Goal: Check status: Check status

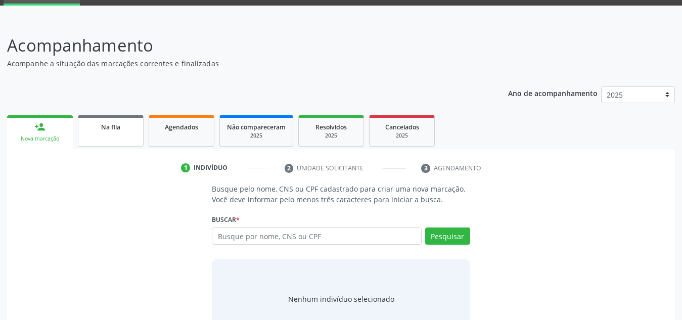
scroll to position [50, 0]
click at [122, 123] on div "Na fila" at bounding box center [110, 126] width 51 height 11
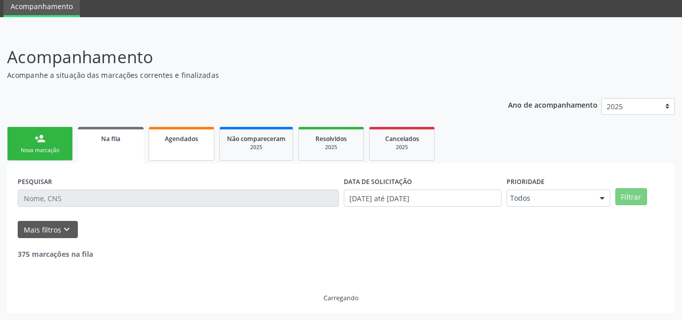
scroll to position [38, 0]
click at [190, 155] on link "Agendados" at bounding box center [182, 144] width 66 height 34
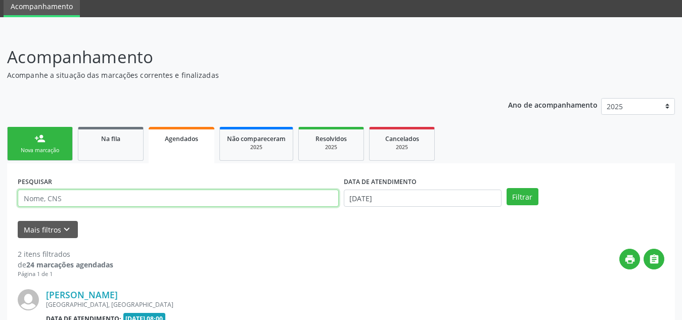
click at [169, 197] on input "text" at bounding box center [178, 198] width 321 height 17
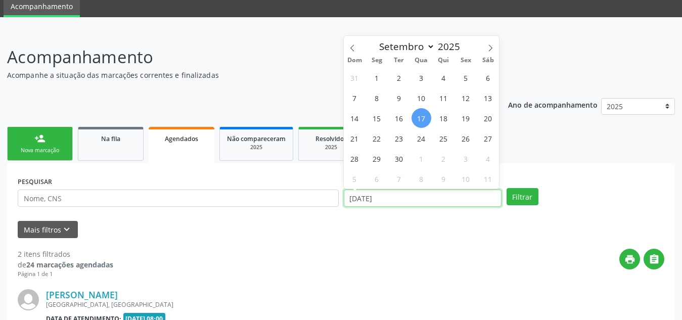
click at [422, 197] on input "[DATE]" at bounding box center [423, 198] width 158 height 17
click at [427, 117] on span "17" at bounding box center [421, 118] width 20 height 20
type input "[DATE]"
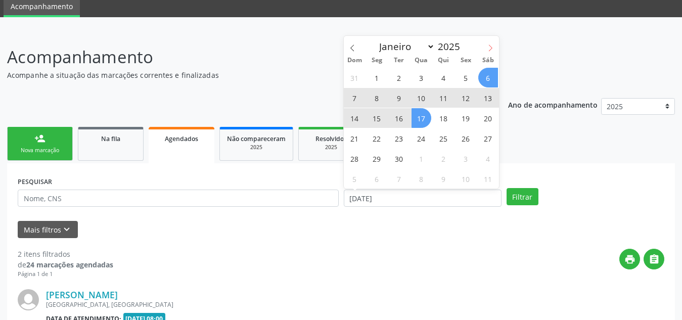
click at [489, 48] on icon at bounding box center [490, 47] width 7 height 7
select select "9"
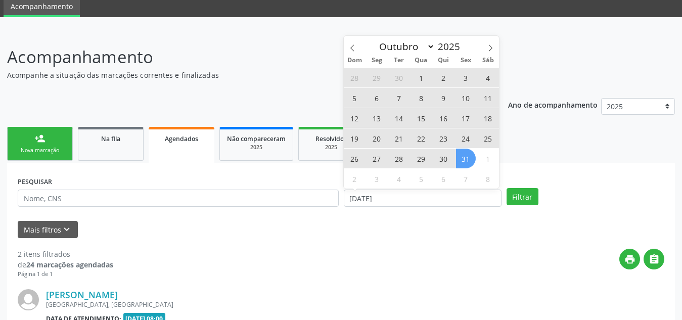
click at [470, 162] on span "31" at bounding box center [466, 159] width 20 height 20
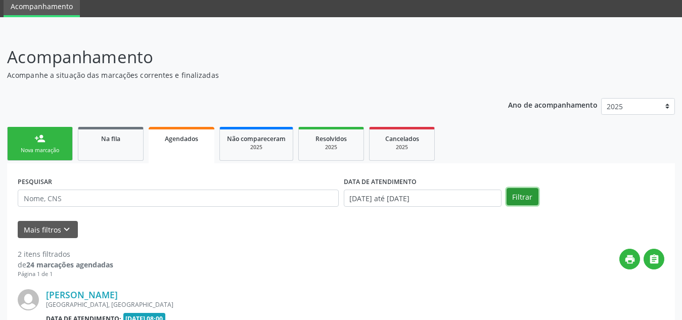
click at [517, 198] on button "Filtrar" at bounding box center [522, 196] width 32 height 17
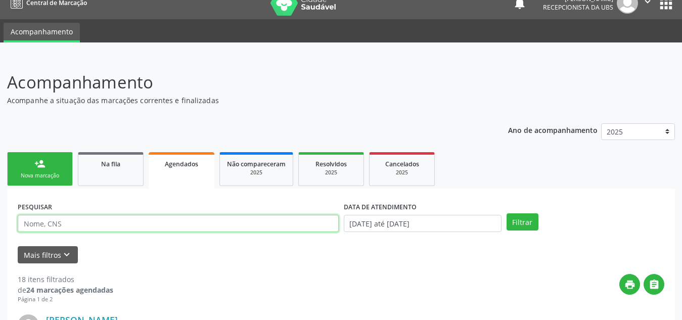
click at [224, 229] on input "text" at bounding box center [178, 223] width 321 height 17
click at [506, 213] on button "Filtrar" at bounding box center [522, 221] width 32 height 17
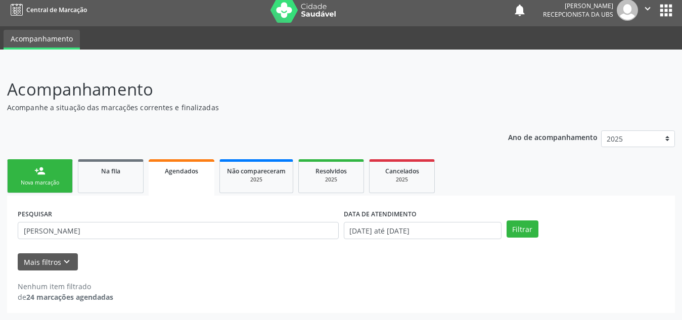
scroll to position [0, 0]
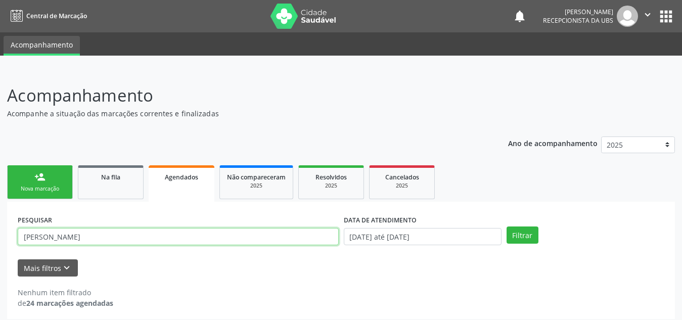
click at [122, 241] on input "[PERSON_NAME]" at bounding box center [178, 236] width 321 height 17
click at [506, 226] on button "Filtrar" at bounding box center [522, 234] width 32 height 17
click at [285, 235] on input "[PERSON_NAME]" at bounding box center [178, 236] width 321 height 17
type input "m"
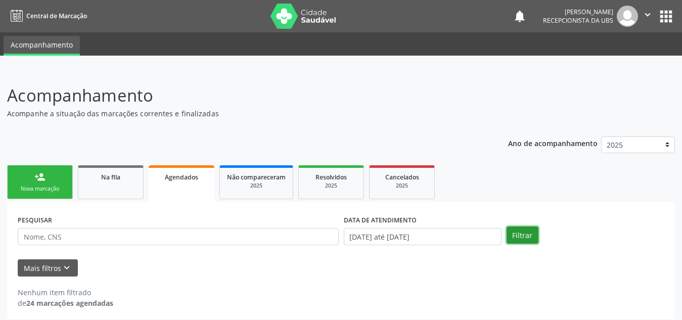
click at [517, 242] on button "Filtrar" at bounding box center [522, 234] width 32 height 17
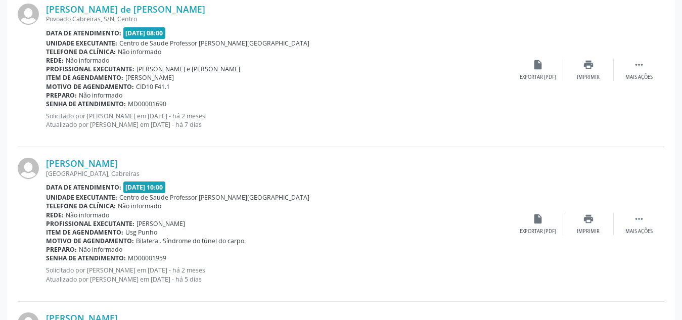
scroll to position [2368, 0]
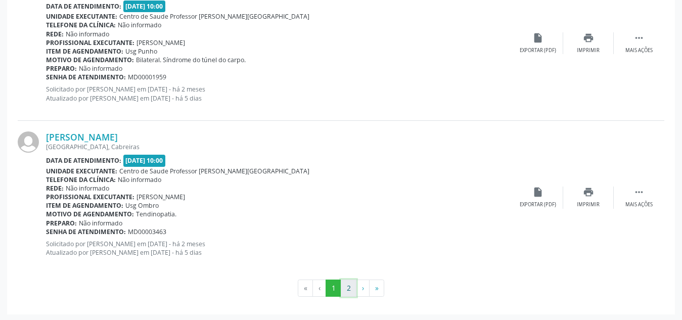
click at [347, 288] on button "2" at bounding box center [349, 288] width 16 height 17
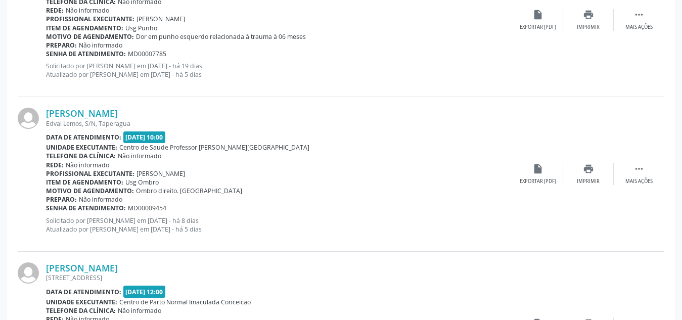
scroll to position [506, 0]
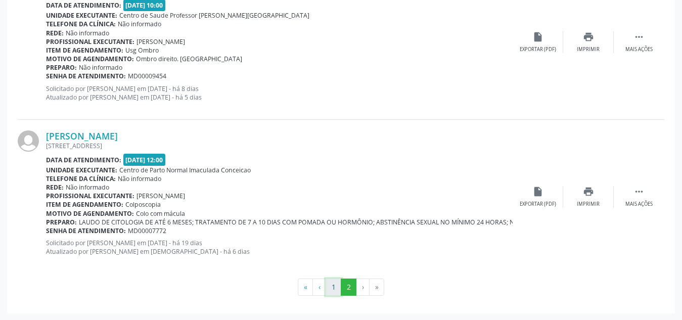
click at [334, 288] on button "1" at bounding box center [334, 287] width 16 height 17
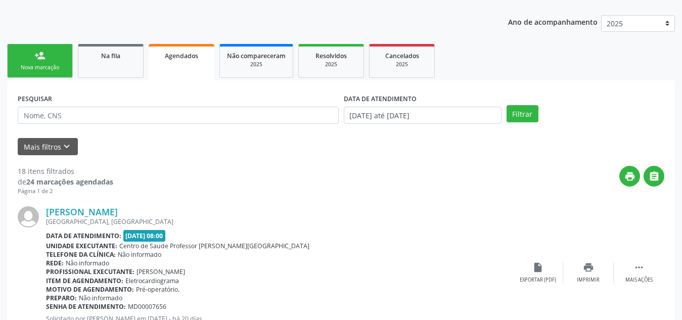
scroll to position [0, 0]
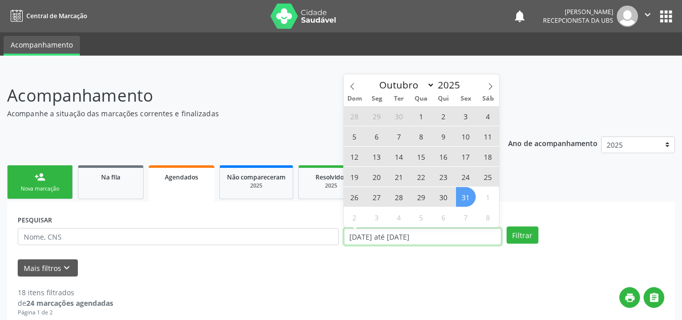
click at [366, 241] on input "[DATE] até [DATE]" at bounding box center [423, 236] width 158 height 17
click at [355, 86] on icon at bounding box center [352, 86] width 7 height 7
select select "8"
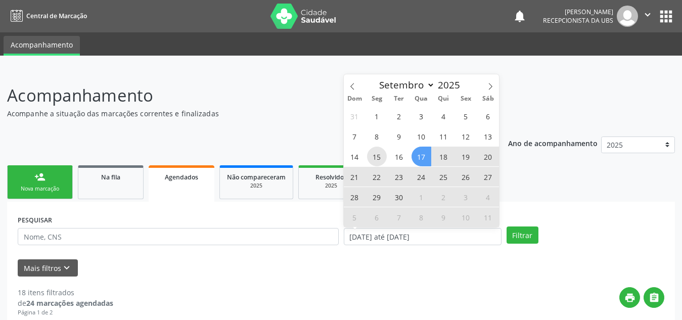
click at [376, 157] on span "15" at bounding box center [377, 157] width 20 height 20
type input "[DATE]"
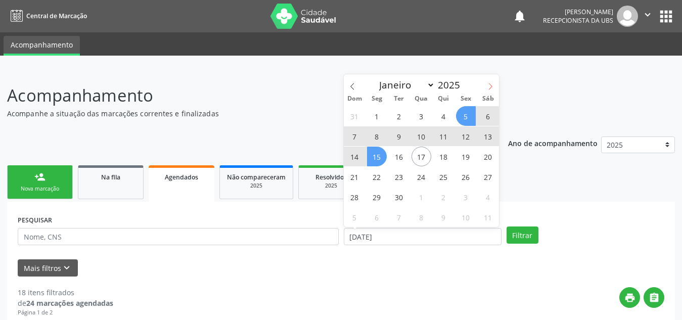
click at [493, 83] on icon at bounding box center [490, 86] width 7 height 7
select select "9"
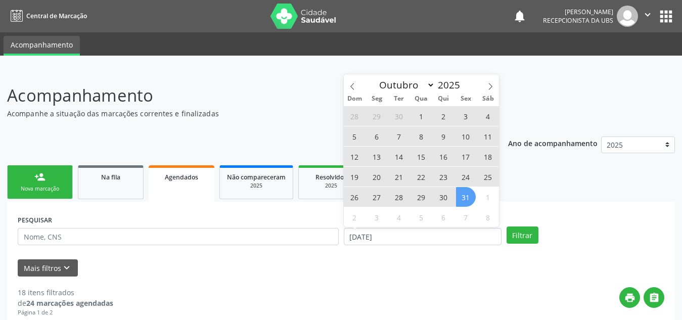
click at [465, 199] on span "31" at bounding box center [466, 197] width 20 height 20
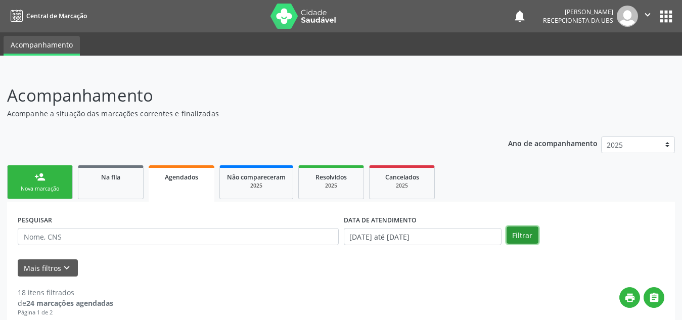
click at [514, 237] on button "Filtrar" at bounding box center [522, 234] width 32 height 17
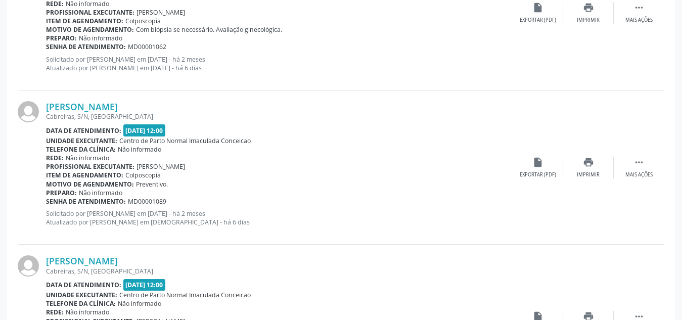
scroll to position [541, 0]
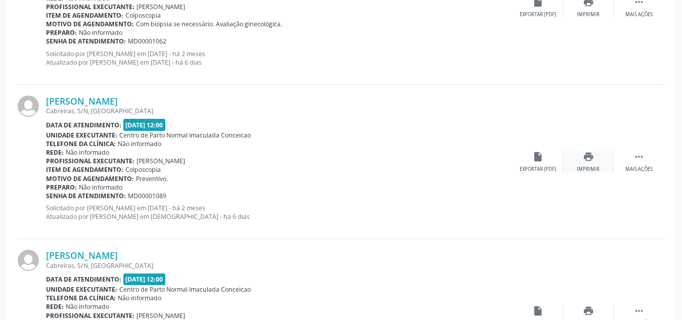
click at [586, 154] on icon "print" at bounding box center [588, 156] width 11 height 11
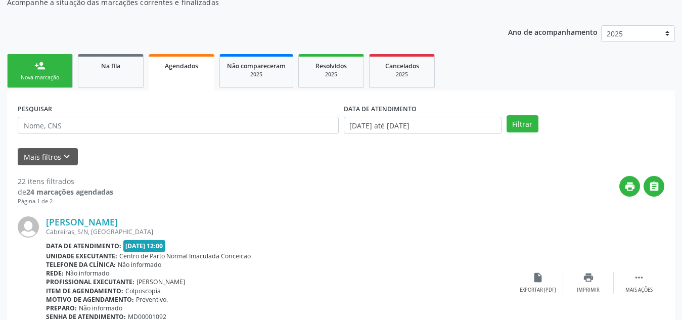
scroll to position [117, 0]
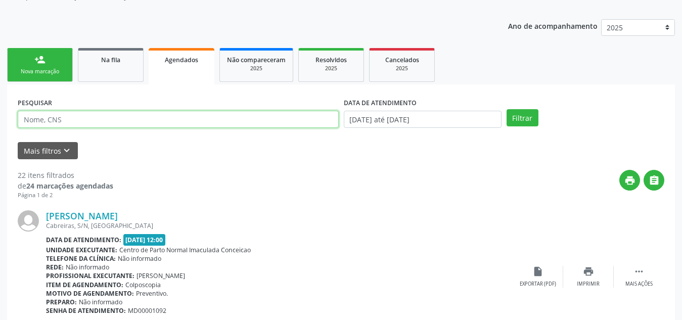
click at [134, 121] on input "text" at bounding box center [178, 119] width 321 height 17
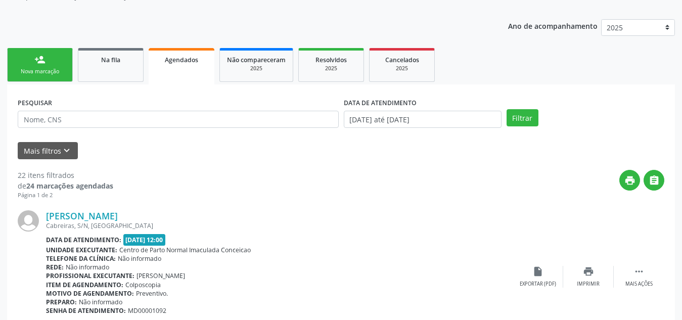
click at [222, 198] on div "print " at bounding box center [388, 185] width 551 height 30
click at [98, 71] on link "Na fila" at bounding box center [111, 65] width 66 height 34
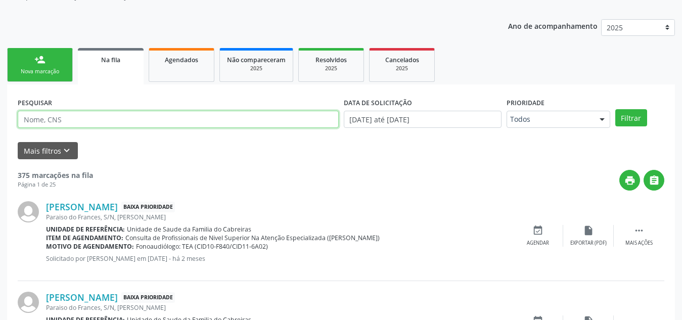
click at [105, 117] on input "text" at bounding box center [178, 119] width 321 height 17
type input "edjunior"
click at [615, 109] on button "Filtrar" at bounding box center [631, 117] width 32 height 17
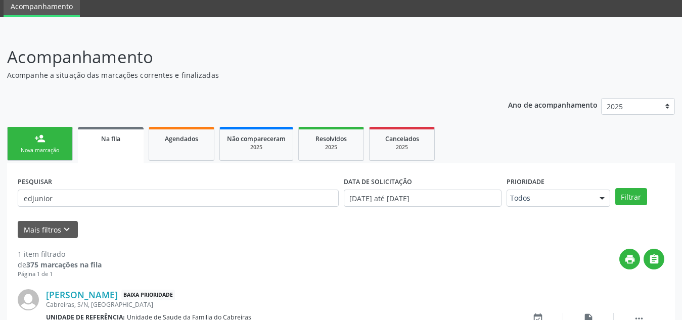
scroll to position [105, 0]
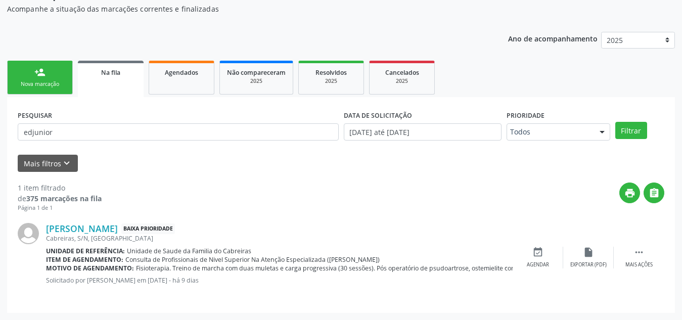
click at [166, 173] on div "1 item filtrado de 375 marcações na fila Página 1 de 1 print  [PERSON_NAME] Ba…" at bounding box center [341, 237] width 647 height 130
